Goal: Complete application form

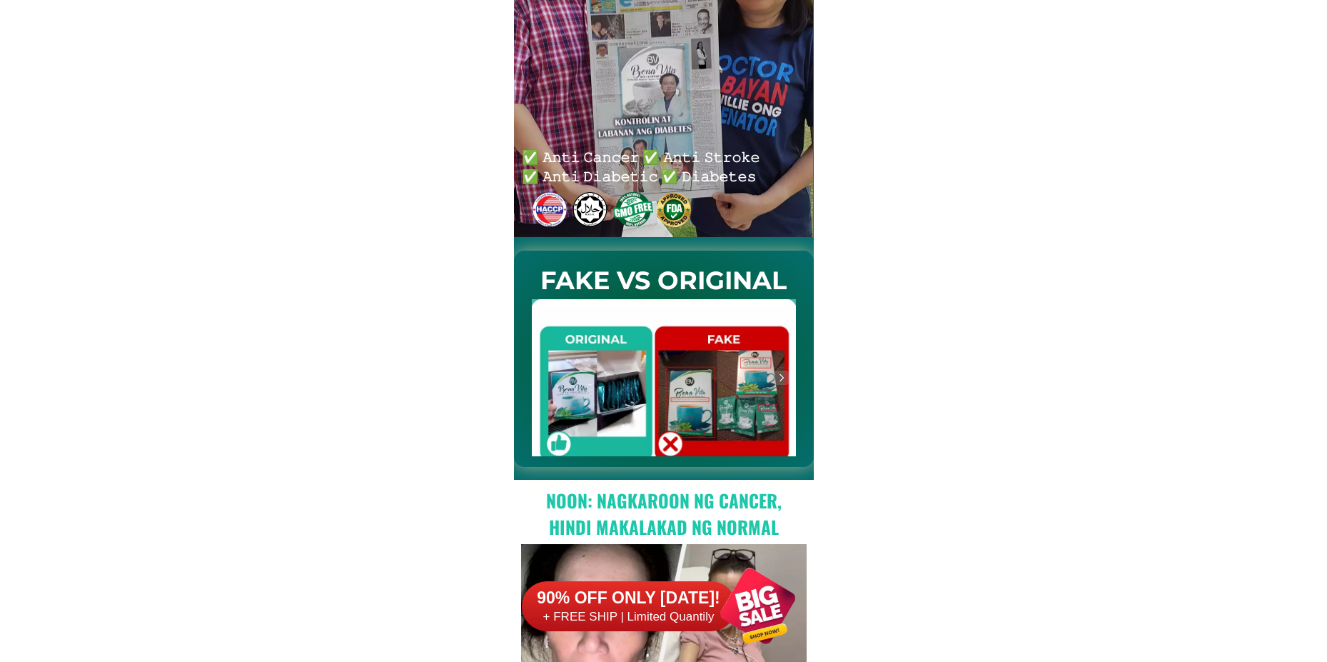
click at [734, 633] on div at bounding box center [758, 606] width 112 height 112
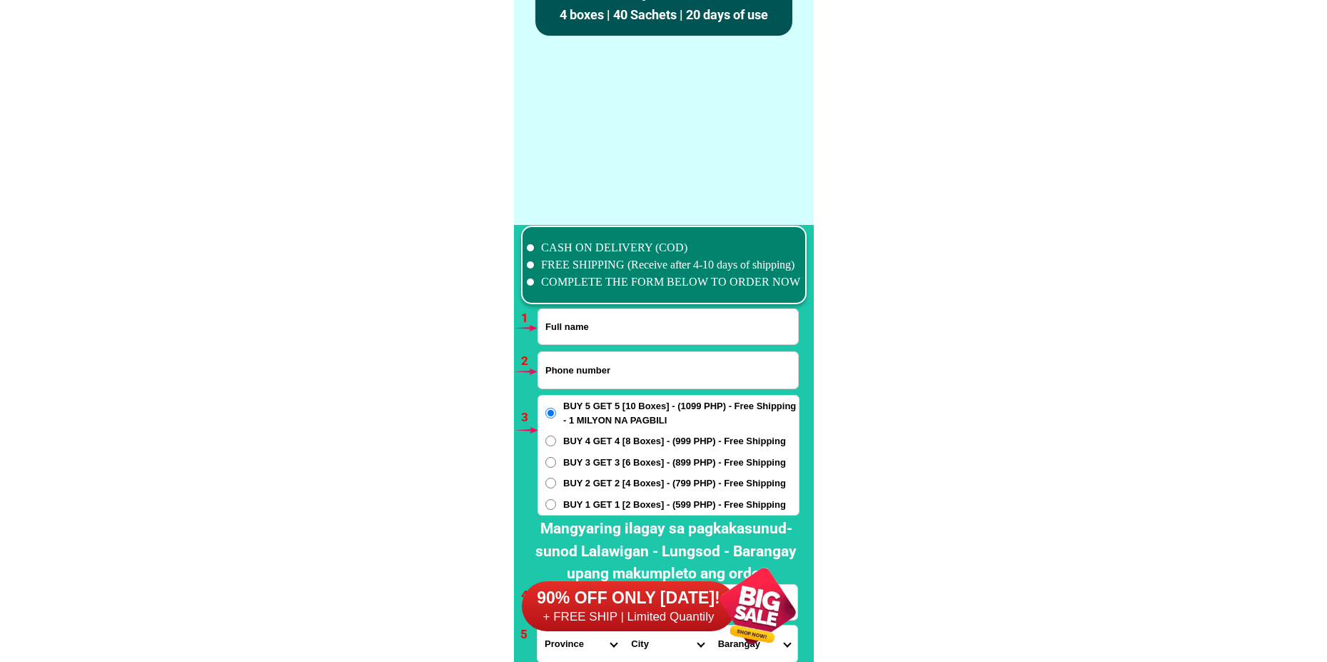
scroll to position [10501, 0]
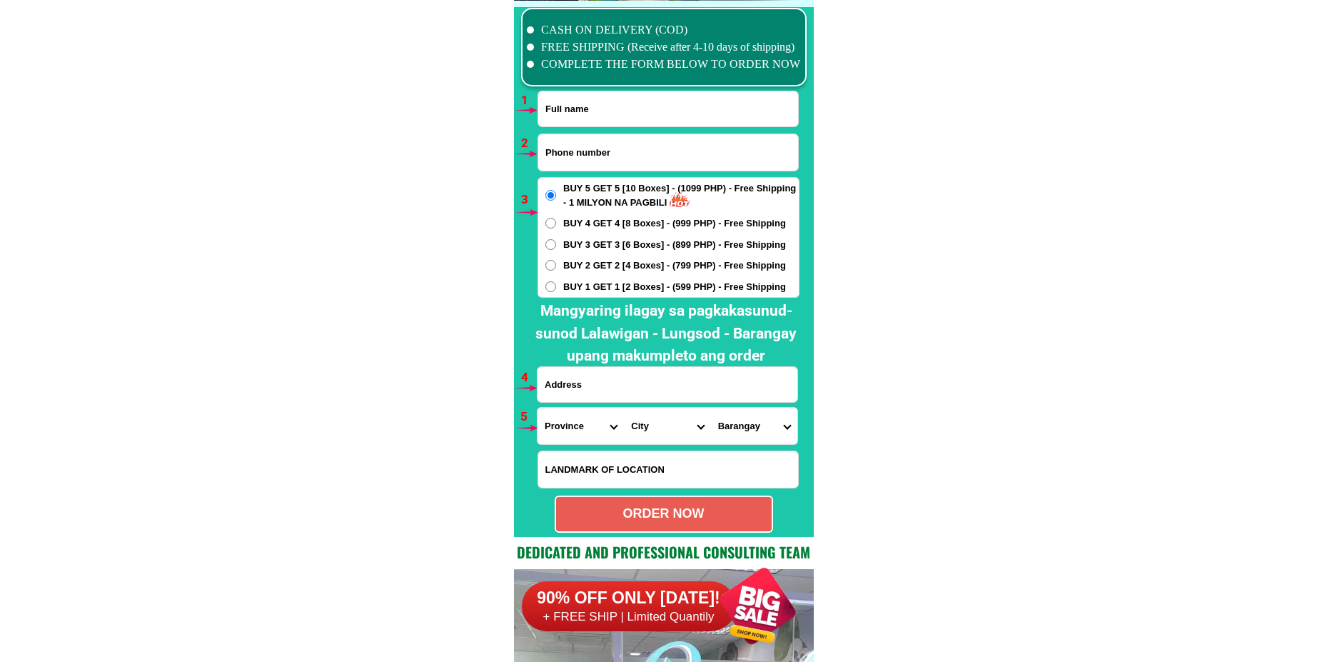
click at [618, 157] on input "Input phone_number" at bounding box center [668, 152] width 260 height 36
paste input "09054775715"
type input "09054775715"
click at [612, 91] on input "Input full_name" at bounding box center [668, 108] width 260 height 35
paste input "[PERSON_NAME] Beguiras"
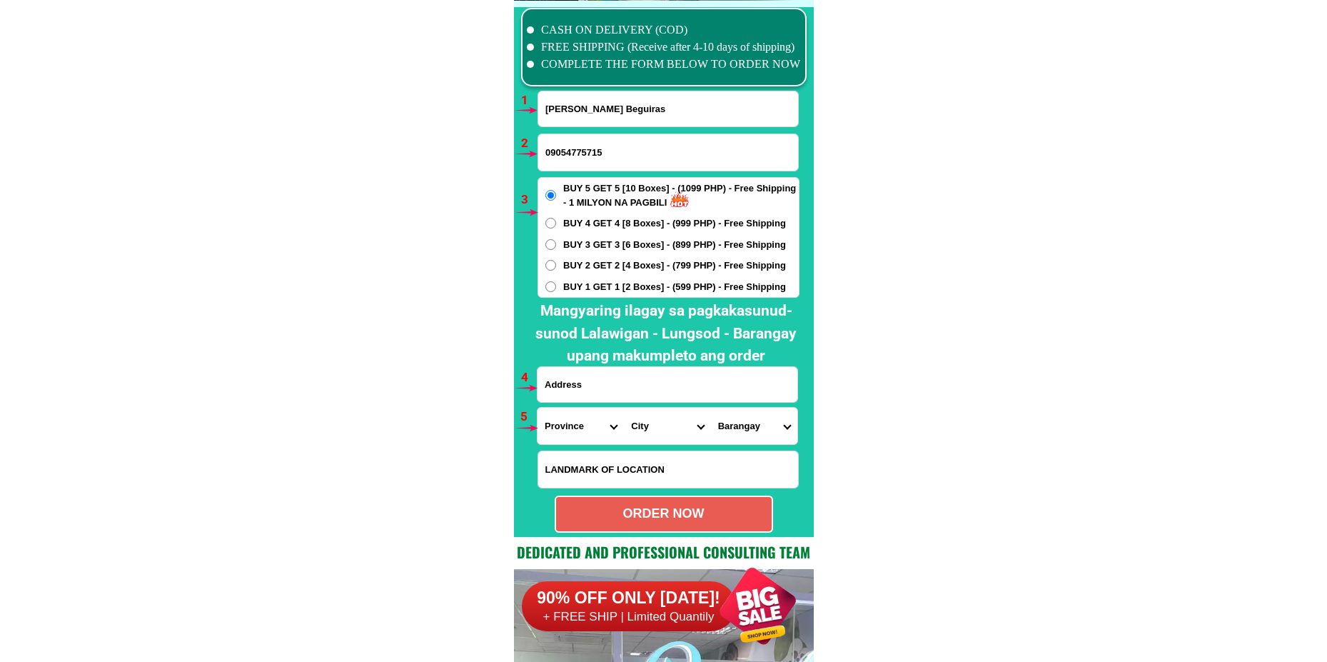
type input "[PERSON_NAME] Beguiras"
click at [618, 396] on input "Input address" at bounding box center [668, 384] width 260 height 35
paste input "BLK 2 LOT 14B gladiola st Camella Home Classic Don Bosco [GEOGRAPHIC_DATA]"
type input "BLK 2 LOT 14B gladiola st Camella Home Classic Don Bosco [GEOGRAPHIC_DATA]"
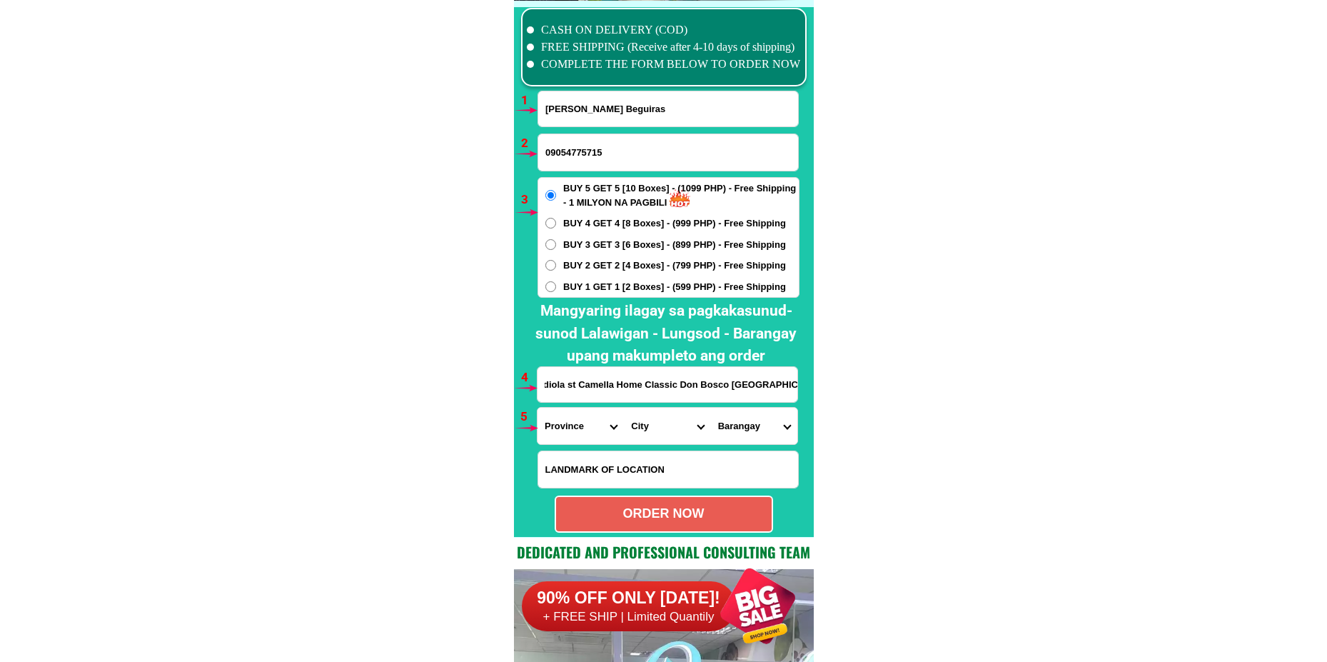
scroll to position [0, 0]
click at [616, 482] on input "Input LANDMARKOFLOCATION" at bounding box center [668, 469] width 260 height 36
paste input "Near the [GEOGRAPHIC_DATA]"
type input "Near the [GEOGRAPHIC_DATA]"
click at [593, 426] on select "Province [GEOGRAPHIC_DATA] [GEOGRAPHIC_DATA] [GEOGRAPHIC_DATA] [GEOGRAPHIC_DATA…" at bounding box center [581, 426] width 86 height 36
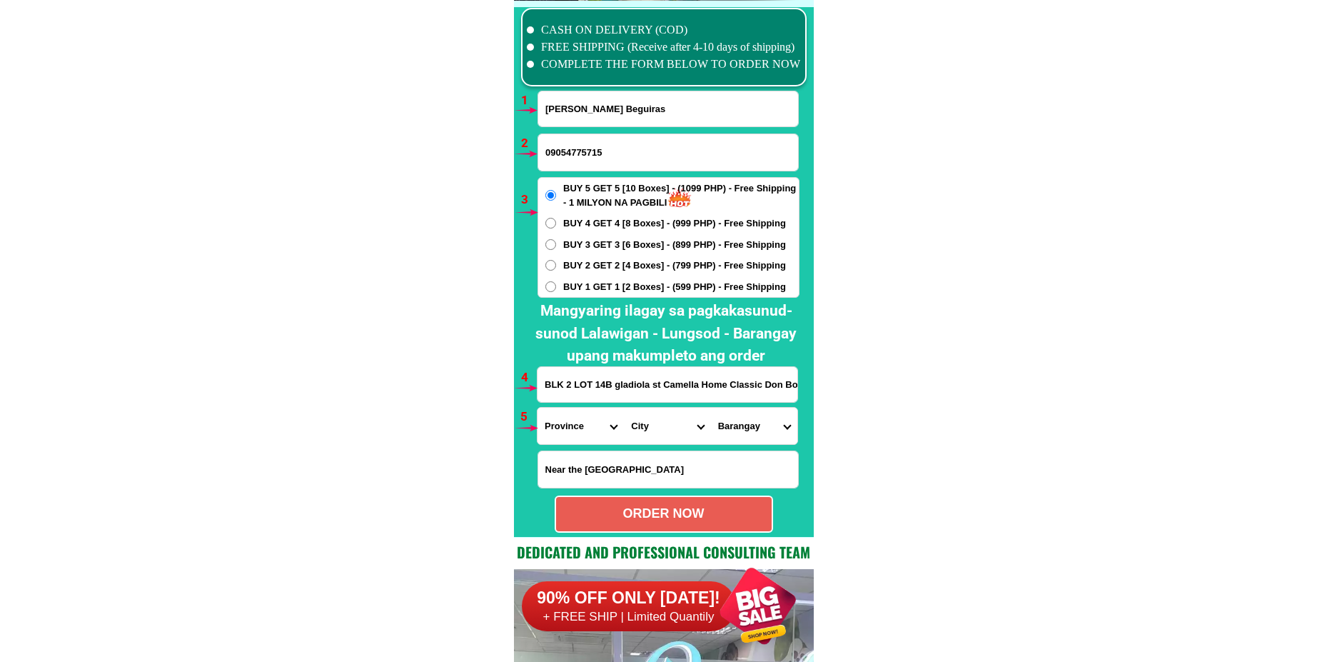
select select "63_219"
click at [538, 408] on select "Province [GEOGRAPHIC_DATA] [GEOGRAPHIC_DATA] [GEOGRAPHIC_DATA] [GEOGRAPHIC_DATA…" at bounding box center [581, 426] width 86 height 36
drag, startPoint x: 663, startPoint y: 424, endPoint x: 668, endPoint y: 409, distance: 16.0
click at [662, 425] on select "City [GEOGRAPHIC_DATA] [GEOGRAPHIC_DATA] [GEOGRAPHIC_DATA] [GEOGRAPHIC_DATA]-ci…" at bounding box center [667, 426] width 86 height 36
select select "63_2195840"
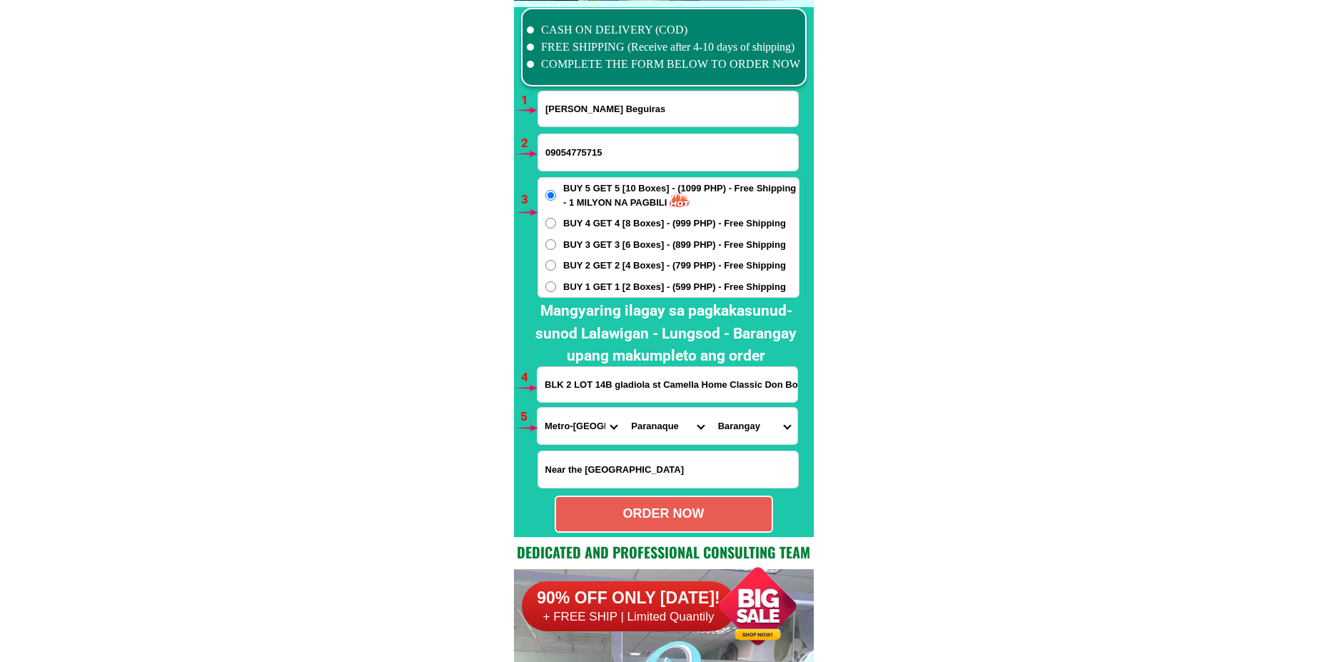
click at [624, 408] on select "City [GEOGRAPHIC_DATA] [GEOGRAPHIC_DATA] [GEOGRAPHIC_DATA] [GEOGRAPHIC_DATA]-ci…" at bounding box center [667, 426] width 86 height 36
click at [735, 423] on select "Barangay B. f. homes Baclaran [GEOGRAPHIC_DATA][PERSON_NAME] [PERSON_NAME][GEOG…" at bounding box center [754, 426] width 86 height 36
select select "63_21958407619"
click at [711, 408] on select "Barangay B. f. homes Baclaran [GEOGRAPHIC_DATA][PERSON_NAME] [PERSON_NAME][GEOG…" at bounding box center [754, 426] width 86 height 36
click at [659, 505] on div "ORDER NOW" at bounding box center [664, 514] width 219 height 37
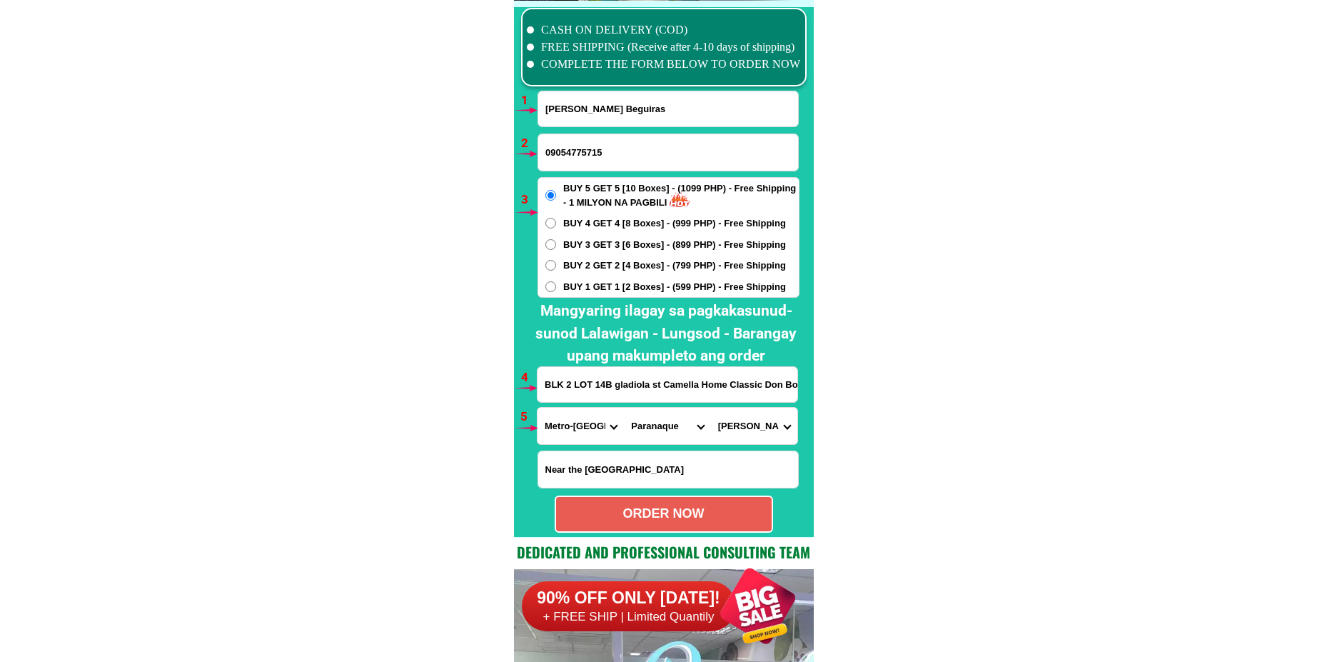
radio input "true"
